Goal: Find specific page/section: Find specific page/section

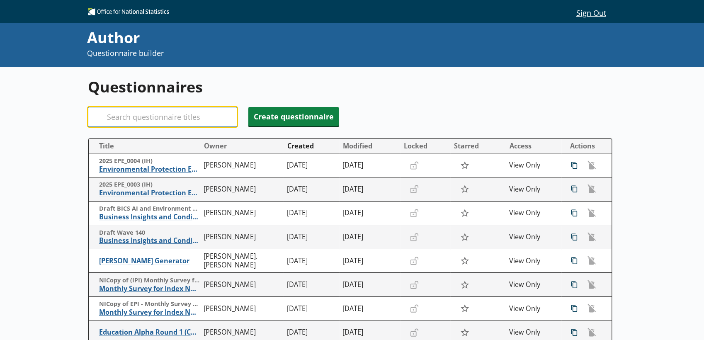
click at [191, 122] on input "Search" at bounding box center [162, 117] width 149 height 20
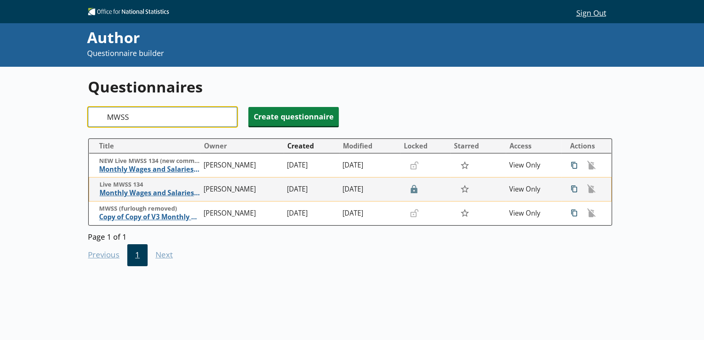
type input "MWSS"
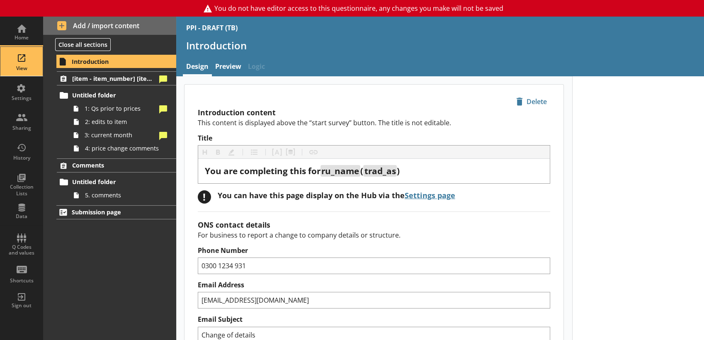
click at [25, 68] on div "View" at bounding box center [21, 68] width 29 height 7
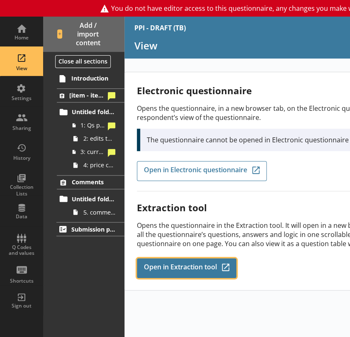
click at [201, 258] on link "Open in Extraction tool Q-Codes_Icon Created with Sketch." at bounding box center [187, 268] width 100 height 20
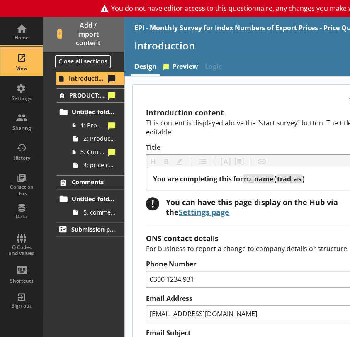
click at [28, 52] on div "View" at bounding box center [21, 61] width 29 height 29
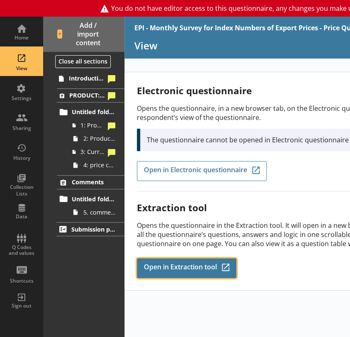
click at [178, 263] on span "Open in Extraction tool" at bounding box center [180, 267] width 73 height 9
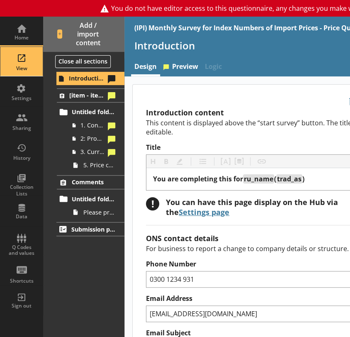
click at [29, 72] on div "View" at bounding box center [21, 61] width 29 height 29
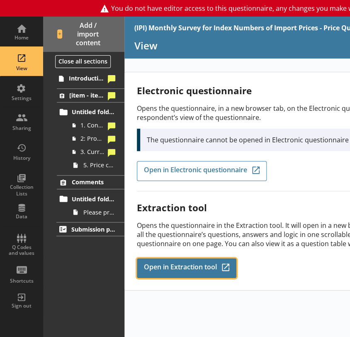
click at [193, 263] on span "Open in Extraction tool" at bounding box center [180, 267] width 73 height 9
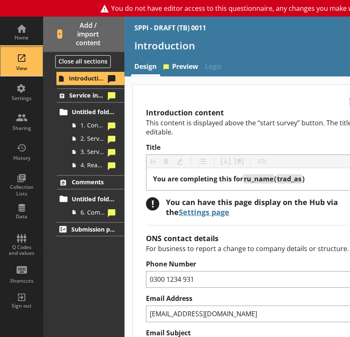
click at [25, 67] on div "View" at bounding box center [21, 68] width 29 height 7
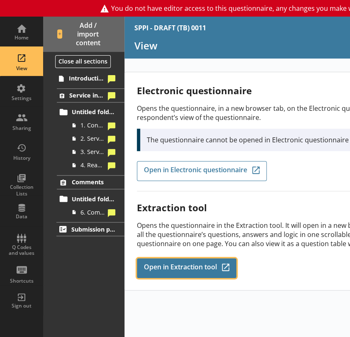
click at [200, 258] on link "Open in Extraction tool Q-Codes_Icon Created with Sketch." at bounding box center [187, 268] width 100 height 20
